Goal: Check status: Check status

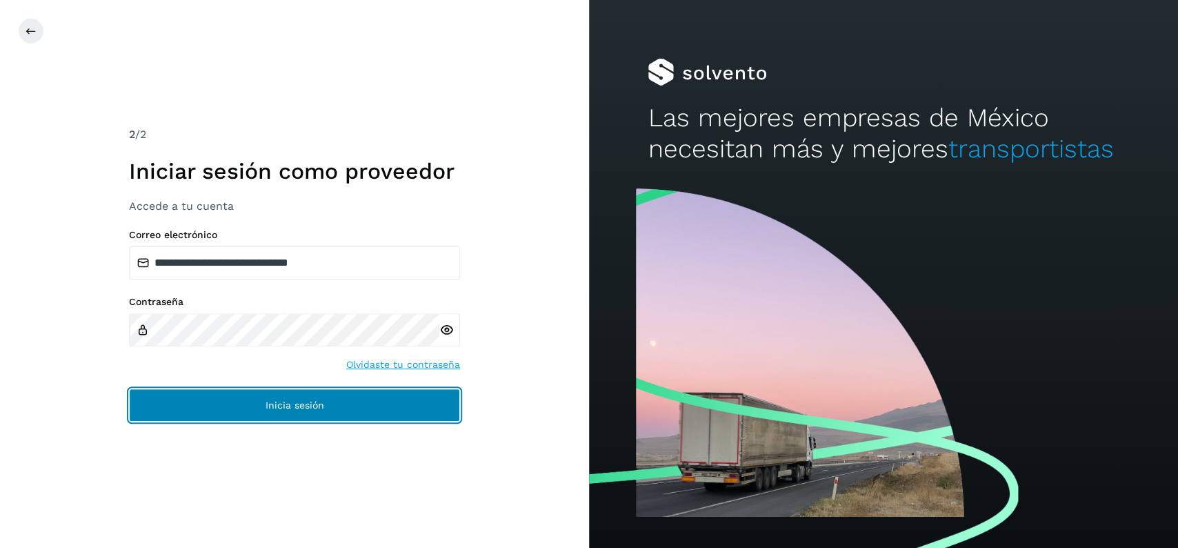
click at [312, 395] on button "Inicia sesión" at bounding box center [294, 404] width 331 height 33
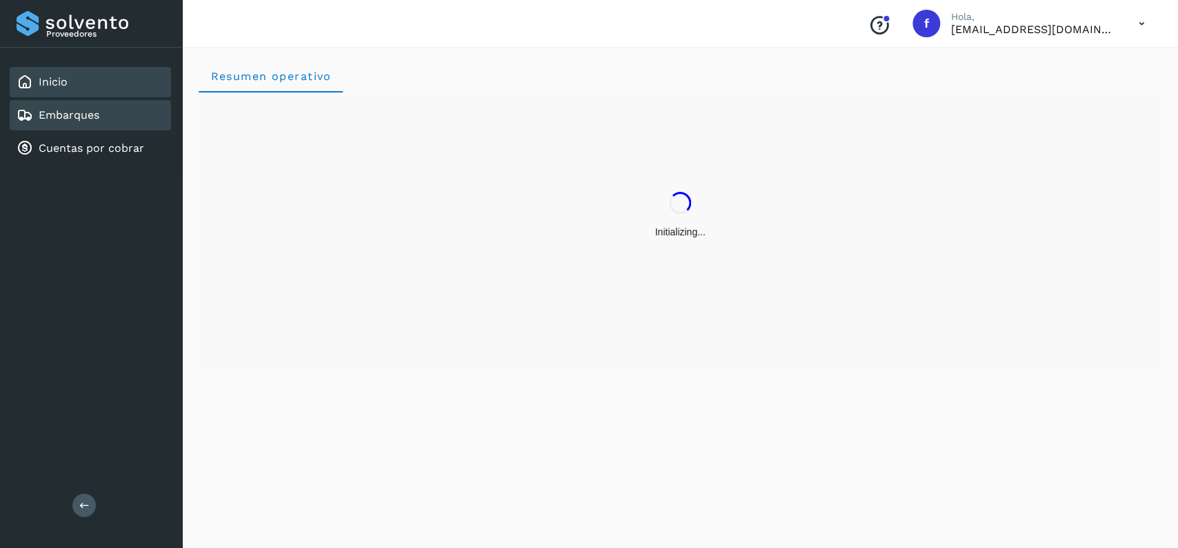
click at [17, 102] on div "Embarques" at bounding box center [90, 115] width 161 height 30
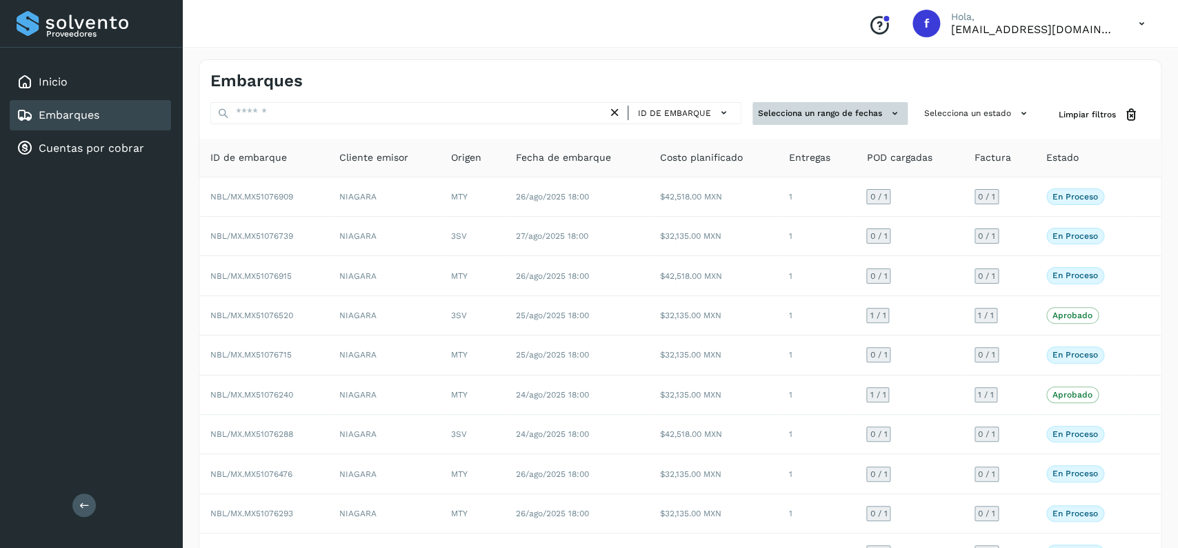
click at [872, 114] on button "Selecciona un rango de fechas" at bounding box center [829, 113] width 155 height 23
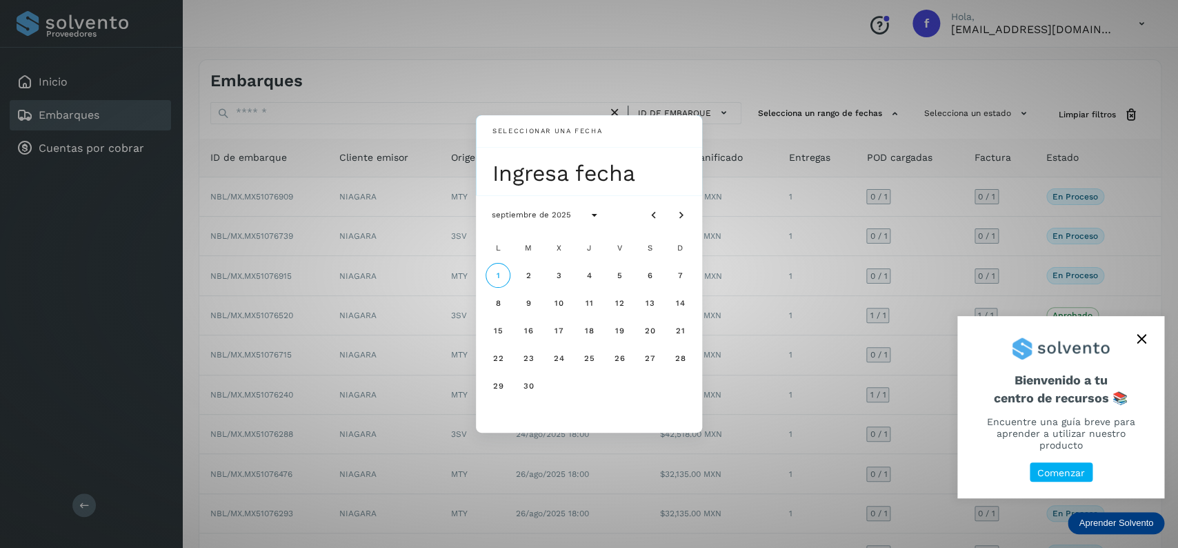
click at [987, 113] on div "Seleccionar una fecha Ingresa fecha septiembre de 2025 L M X J V S D 1 2 3 4 5 …" at bounding box center [589, 274] width 1178 height 548
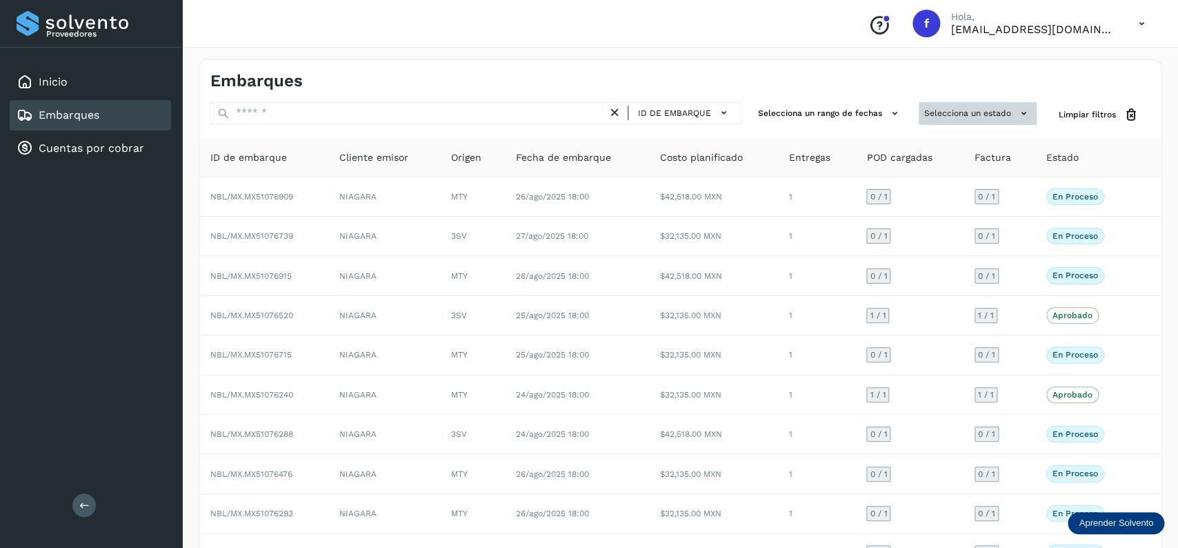
click at [924, 113] on button "Selecciona un estado" at bounding box center [978, 113] width 118 height 23
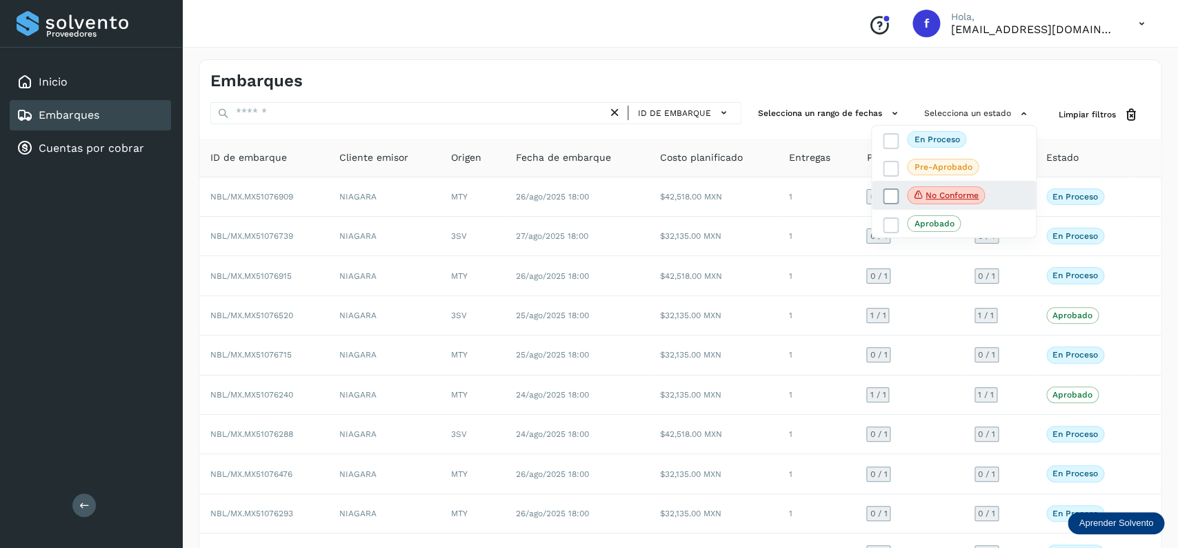
click at [890, 197] on icon at bounding box center [891, 197] width 14 height 14
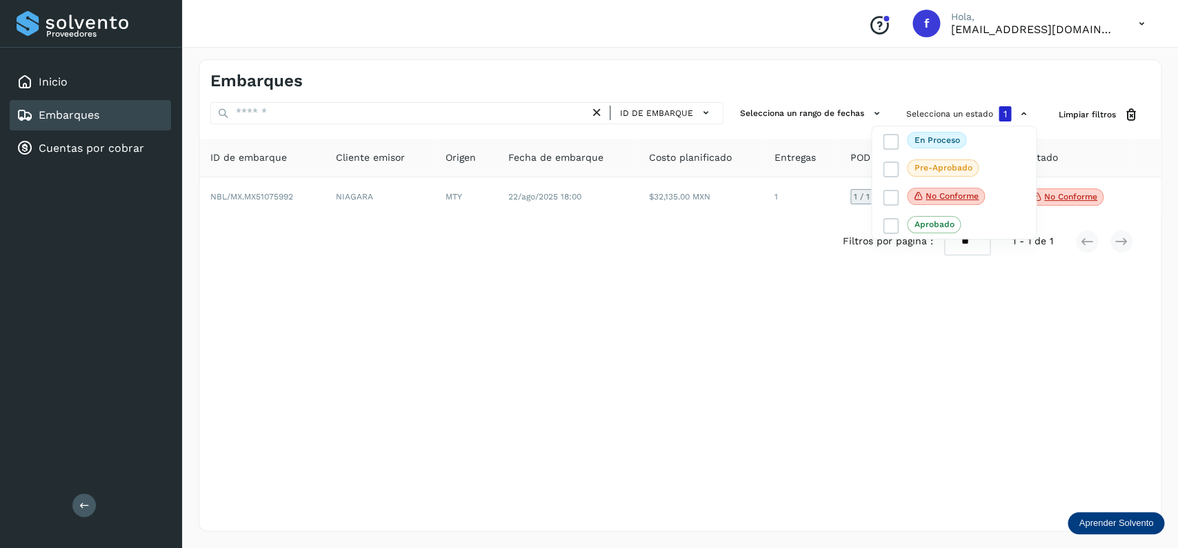
click at [788, 77] on div at bounding box center [589, 274] width 1178 height 548
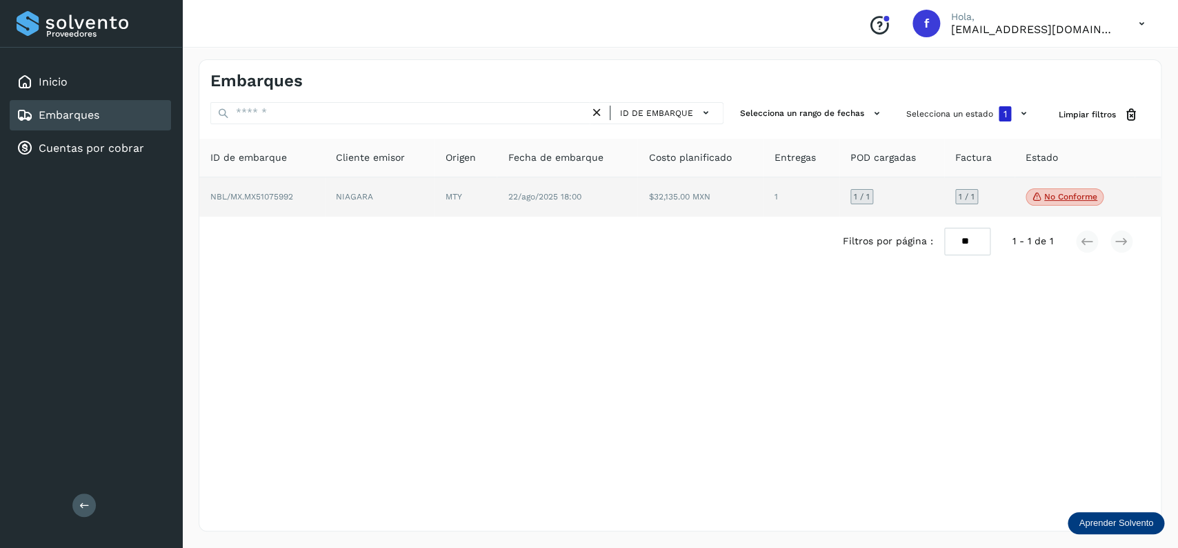
click at [1085, 190] on span "No conforme" at bounding box center [1065, 197] width 78 height 18
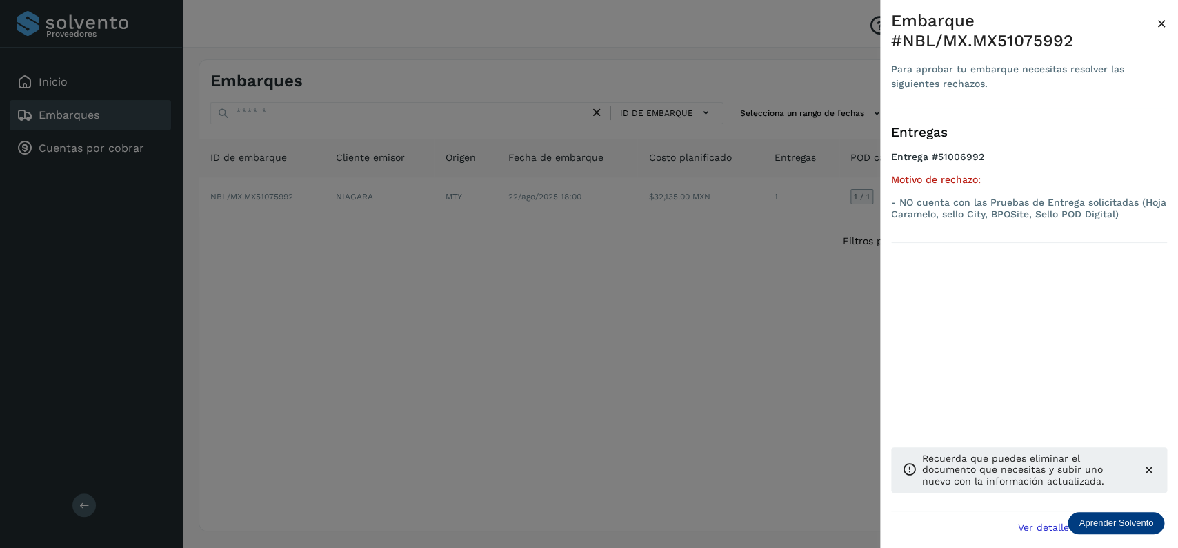
click at [668, 293] on div at bounding box center [589, 274] width 1178 height 548
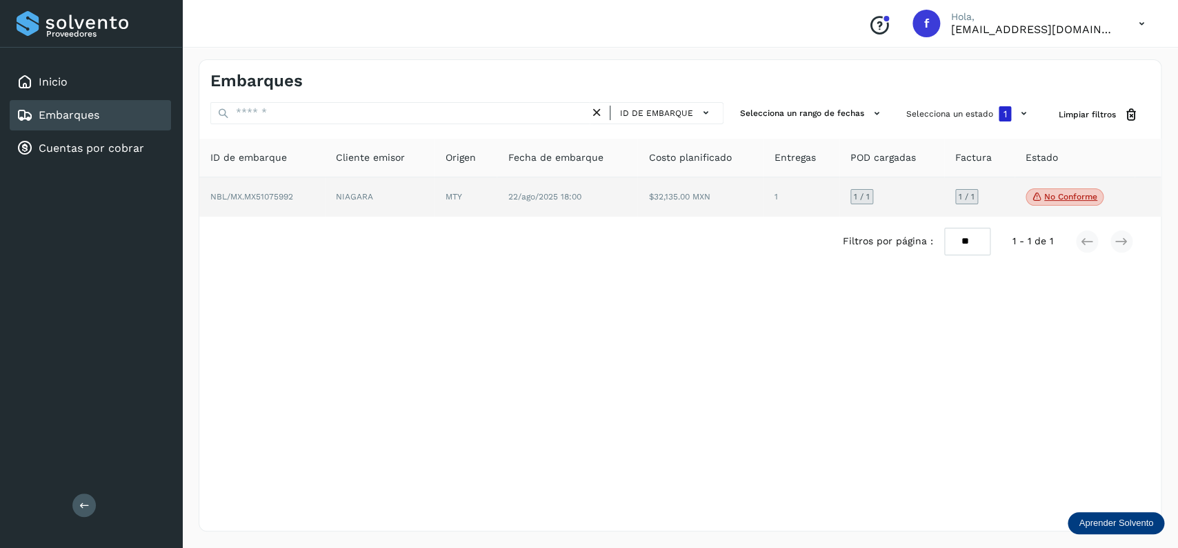
click at [397, 190] on td "NIAGARA" at bounding box center [379, 197] width 109 height 40
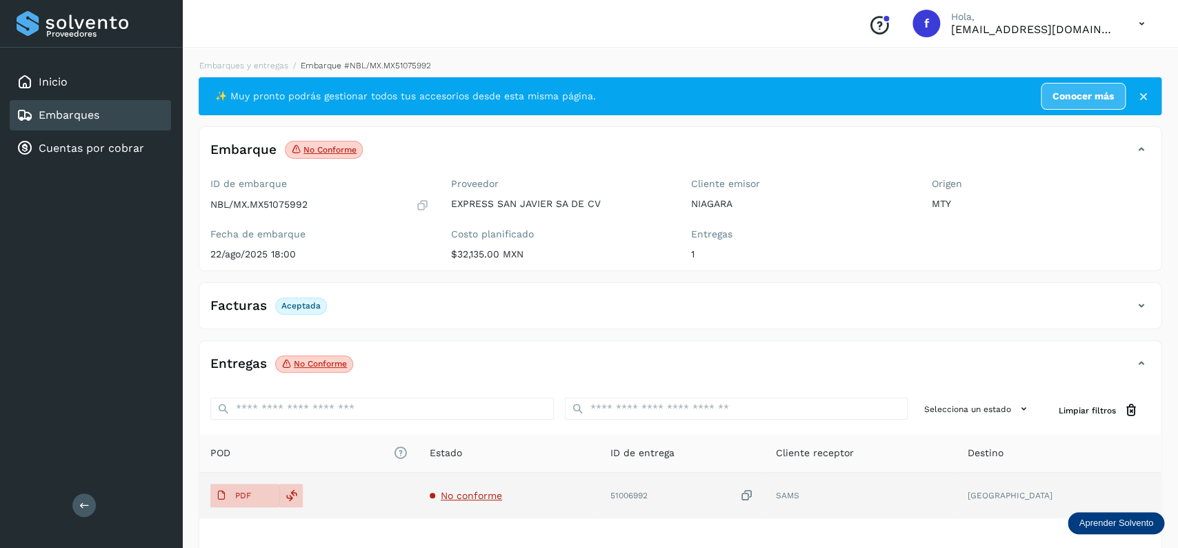
scroll to position [108, 0]
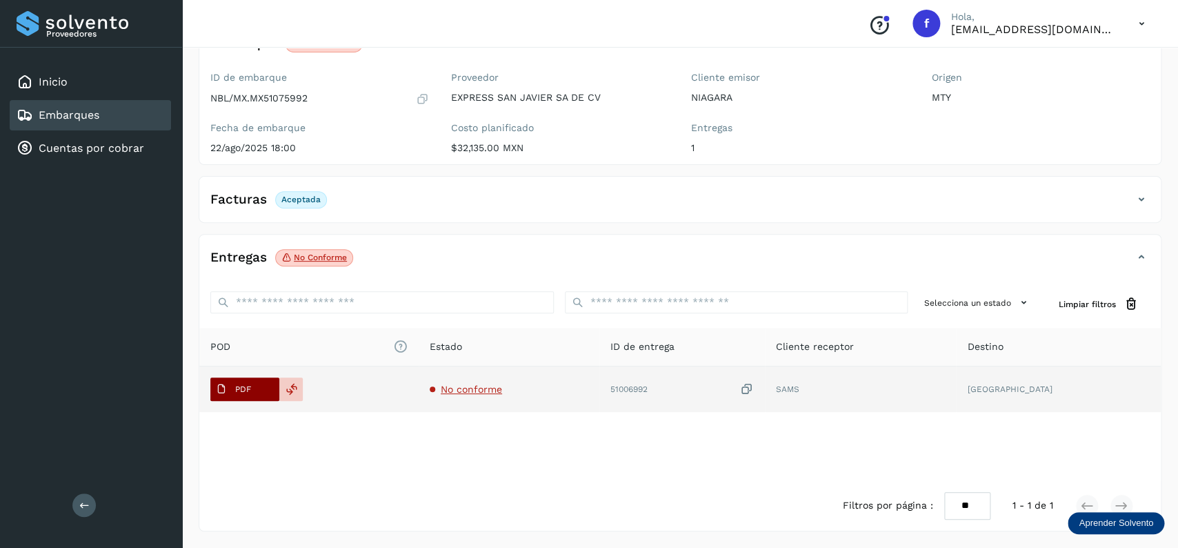
click at [252, 387] on span "PDF" at bounding box center [233, 389] width 46 height 22
click at [250, 392] on p "PDF" at bounding box center [243, 389] width 16 height 10
click at [502, 389] on span "No conforme" at bounding box center [471, 388] width 61 height 11
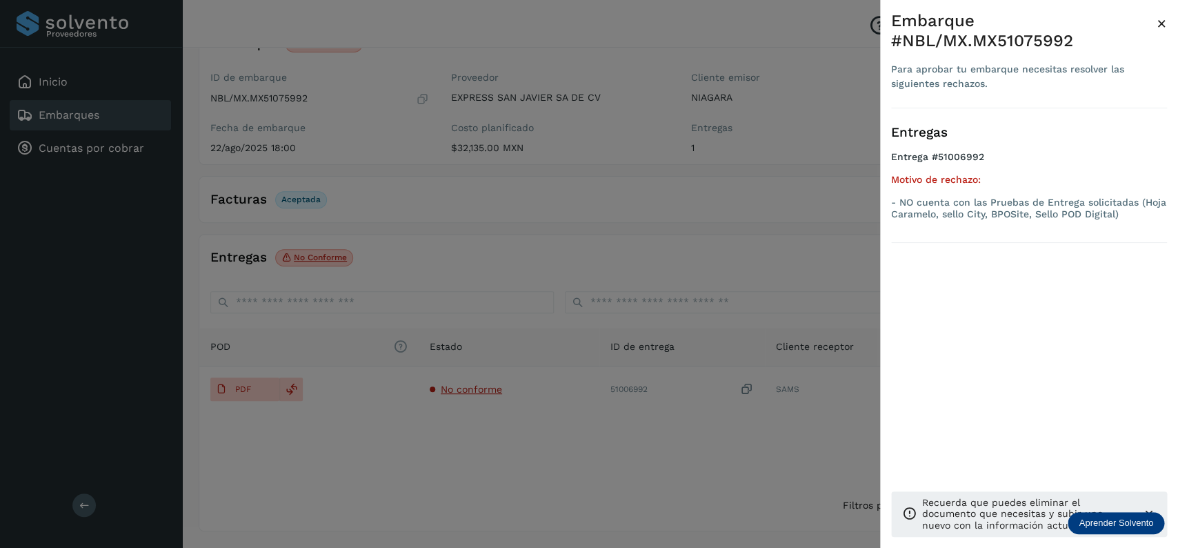
click at [54, 97] on div at bounding box center [589, 274] width 1178 height 548
